Goal: Complete application form

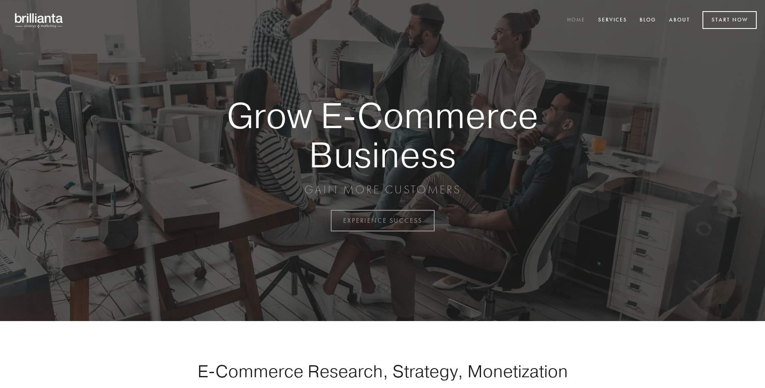
scroll to position [2169, 0]
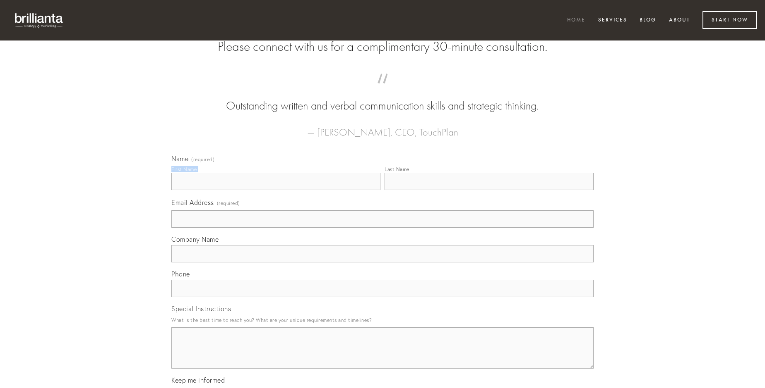
type input "[PERSON_NAME]"
click at [489, 190] on input "Last Name" at bounding box center [488, 181] width 209 height 17
type input "[PERSON_NAME]"
click at [382, 228] on input "Email Address (required)" at bounding box center [382, 219] width 422 height 17
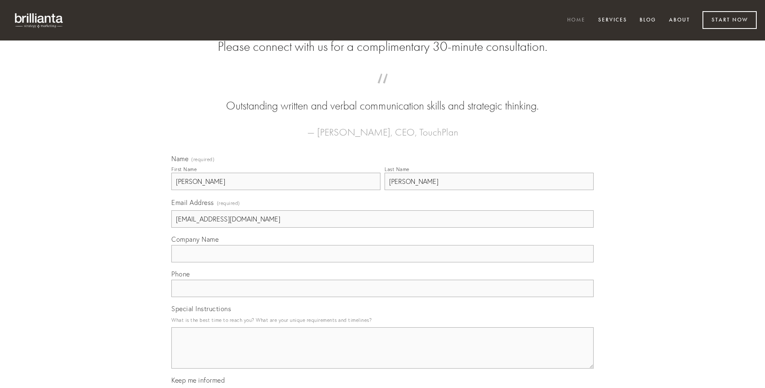
type input "[EMAIL_ADDRESS][DOMAIN_NAME]"
click at [382, 263] on input "Company Name" at bounding box center [382, 253] width 422 height 17
type input "turpis"
click at [382, 297] on input "text" at bounding box center [382, 288] width 422 height 17
click at [382, 356] on textarea "Special Instructions" at bounding box center [382, 348] width 422 height 41
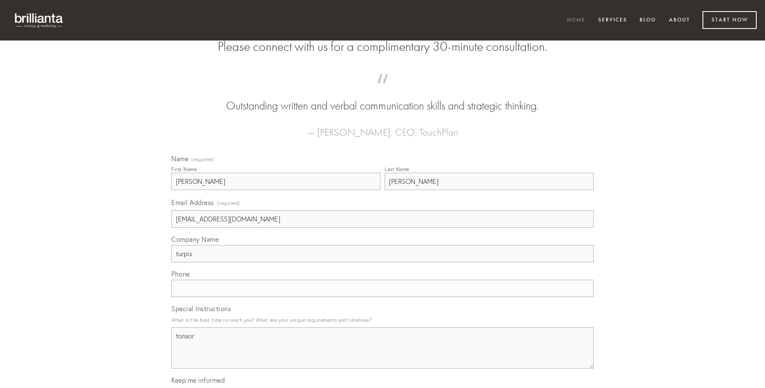
type textarea "tonsor"
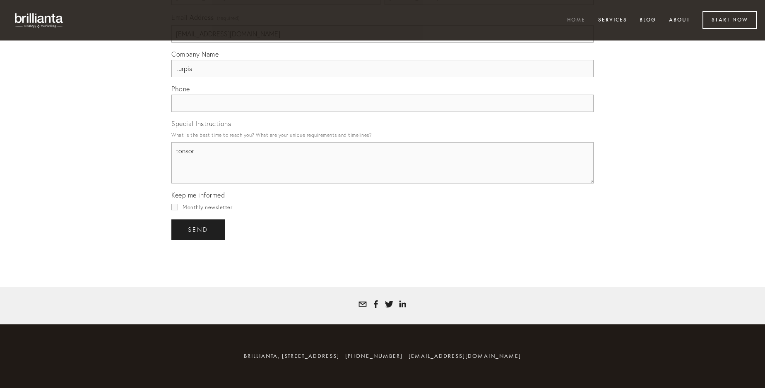
click at [199, 230] on span "send" at bounding box center [198, 229] width 20 height 7
